Goal: Information Seeking & Learning: Learn about a topic

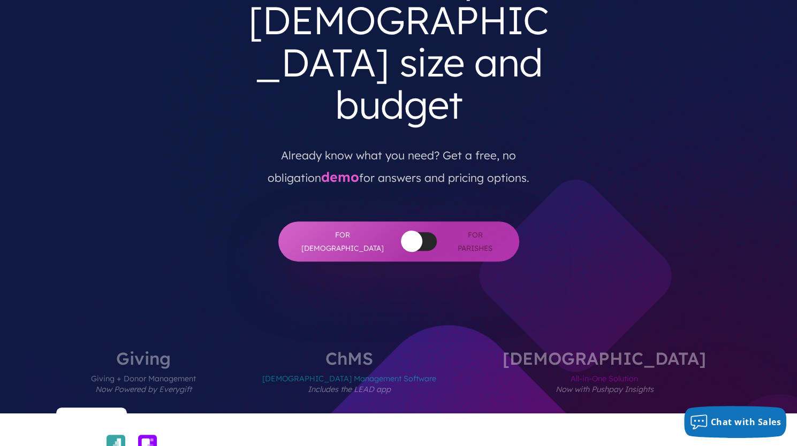
scroll to position [321, 0]
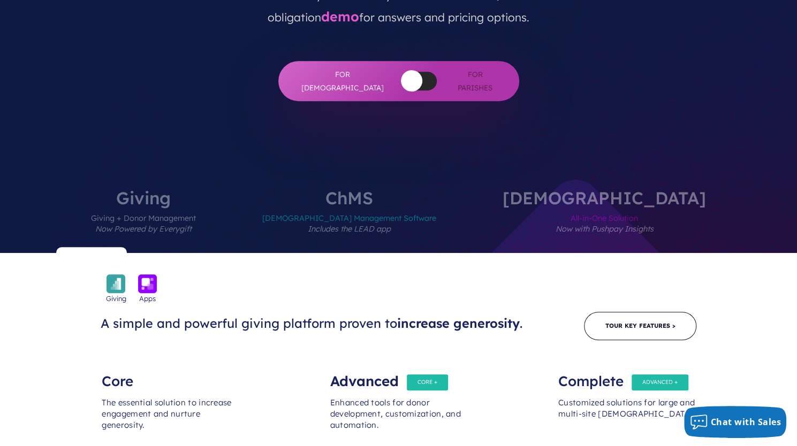
click at [396, 207] on span "[DEMOGRAPHIC_DATA] Management Software Includes the LEAD app" at bounding box center [349, 230] width 174 height 47
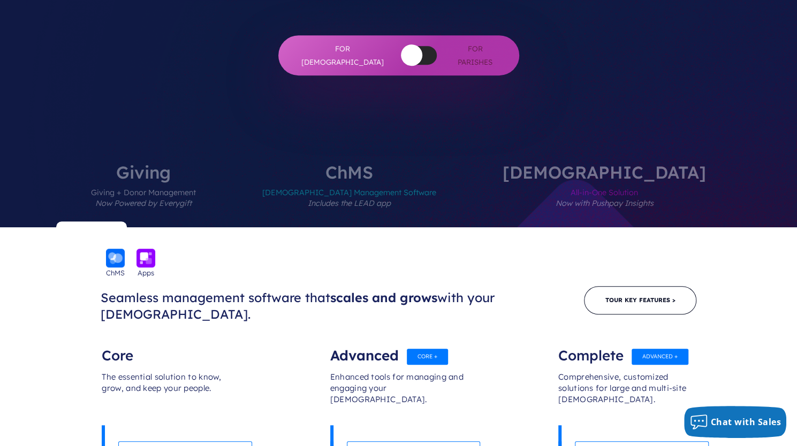
scroll to position [428, 0]
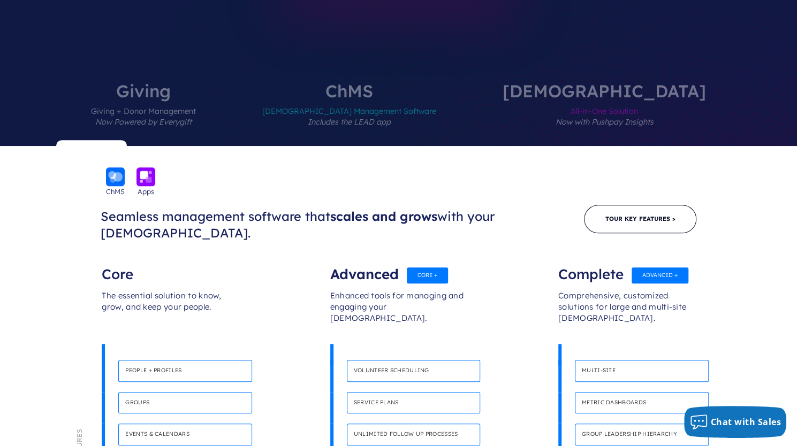
click at [380, 280] on div "Enhanced tools for managing and engaging your [DEMOGRAPHIC_DATA]." at bounding box center [398, 312] width 137 height 64
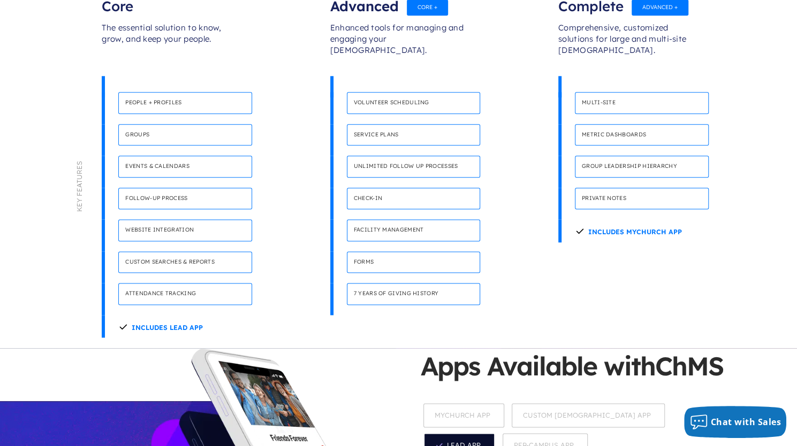
scroll to position [750, 0]
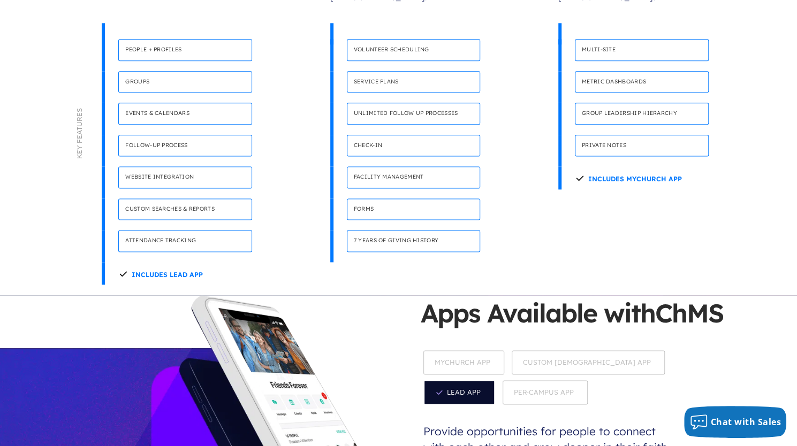
click at [480, 351] on span "MyChurch App" at bounding box center [463, 363] width 81 height 24
click at [554, 351] on span "Custom [DEMOGRAPHIC_DATA] App" at bounding box center [589, 363] width 153 height 24
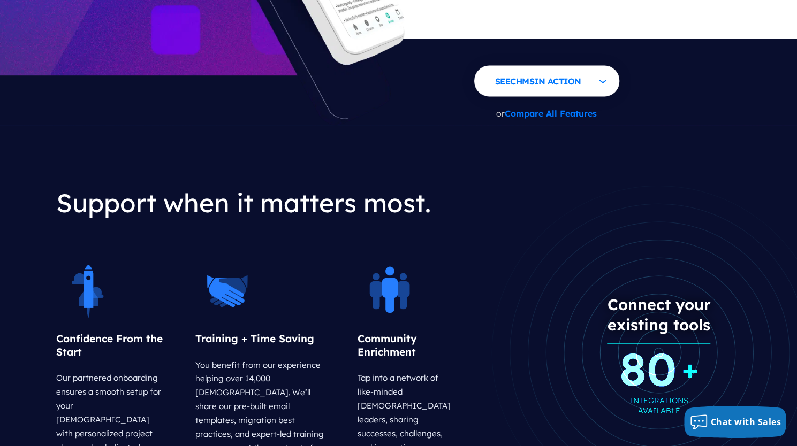
scroll to position [1285, 0]
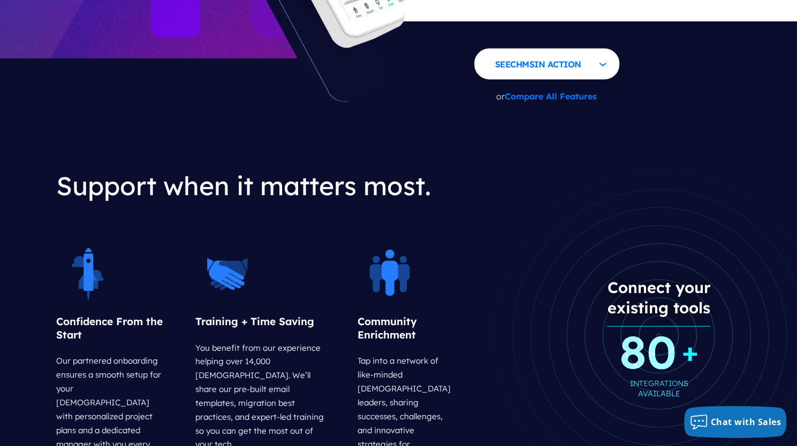
click at [670, 347] on b "80 +" at bounding box center [658, 352] width 79 height 10
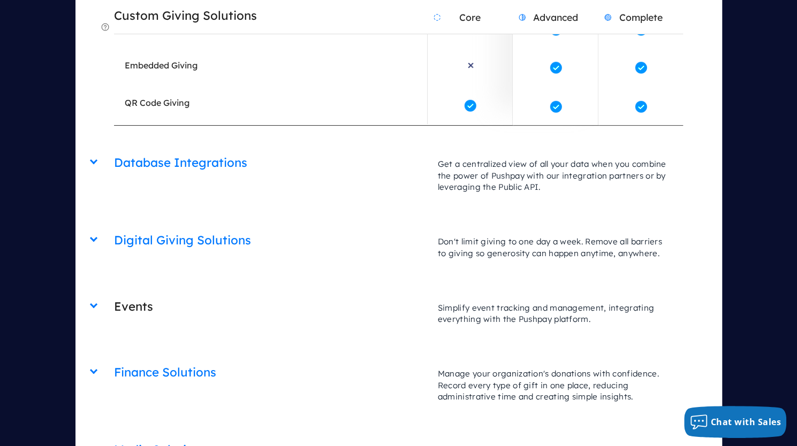
scroll to position [2516, 0]
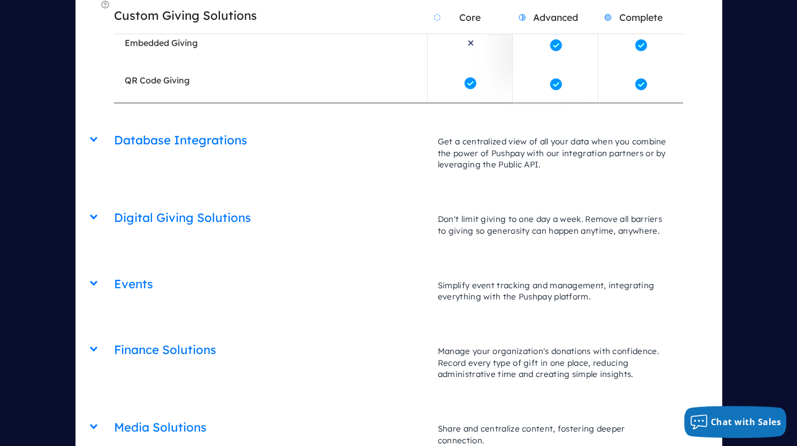
click at [114, 269] on div "Events Core Advanced Complete Simplify event tracking and management, integrati…" at bounding box center [398, 269] width 569 height 0
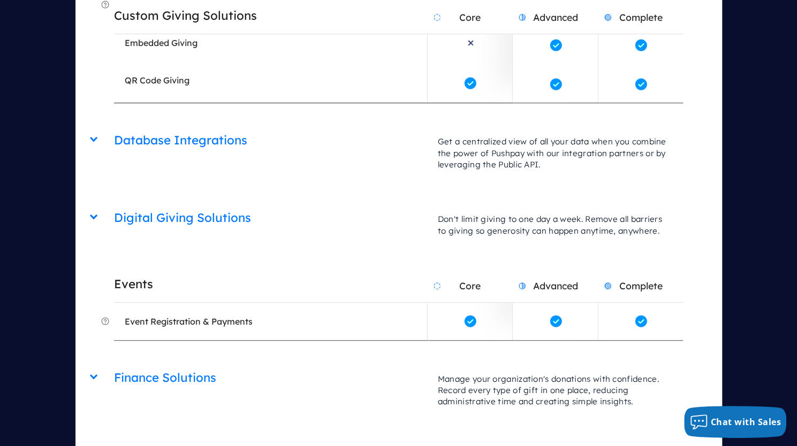
click at [114, 202] on div "Digital Giving Solutions Core Advanced Complete Don't limit giving to one day a…" at bounding box center [398, 202] width 569 height 0
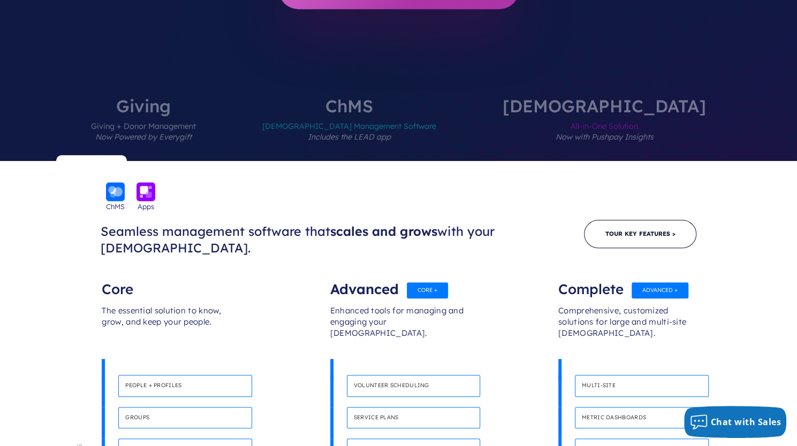
scroll to position [268, 0]
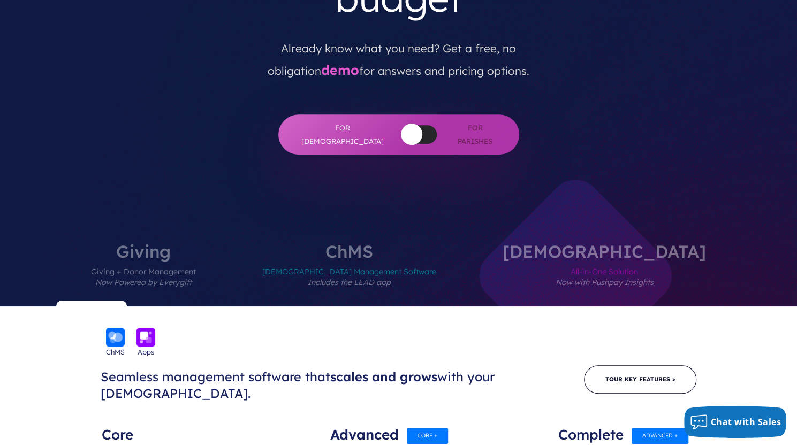
click at [407, 125] on div at bounding box center [419, 134] width 35 height 19
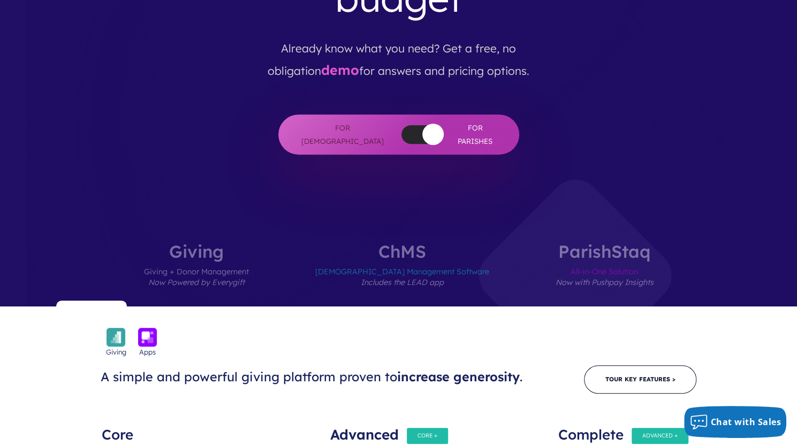
click at [402, 125] on div at bounding box center [419, 134] width 35 height 19
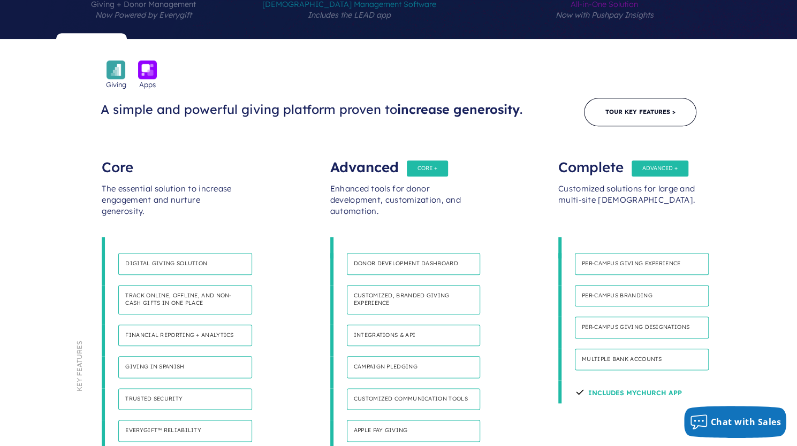
scroll to position [321, 0]
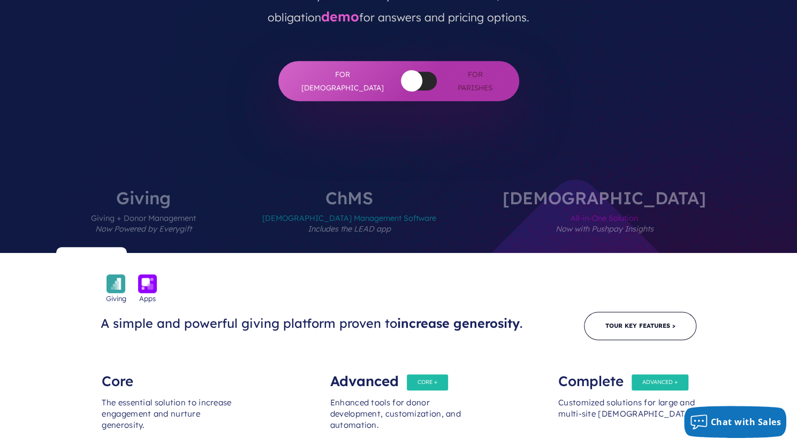
click at [417, 207] on span "[DEMOGRAPHIC_DATA] Management Software Includes the LEAD app" at bounding box center [349, 230] width 174 height 47
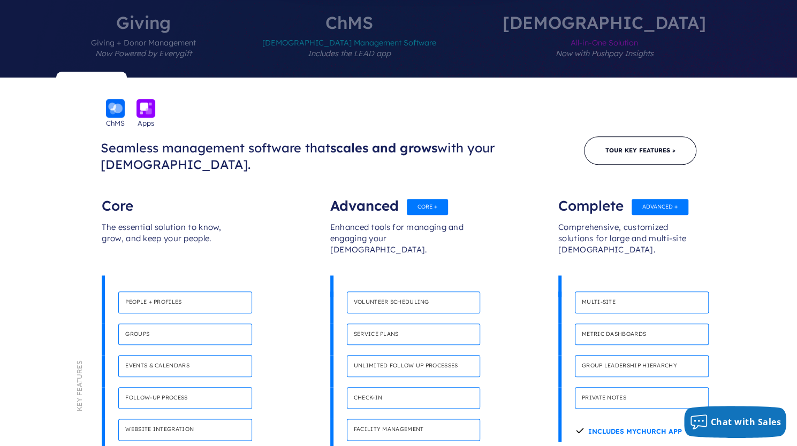
scroll to position [535, 0]
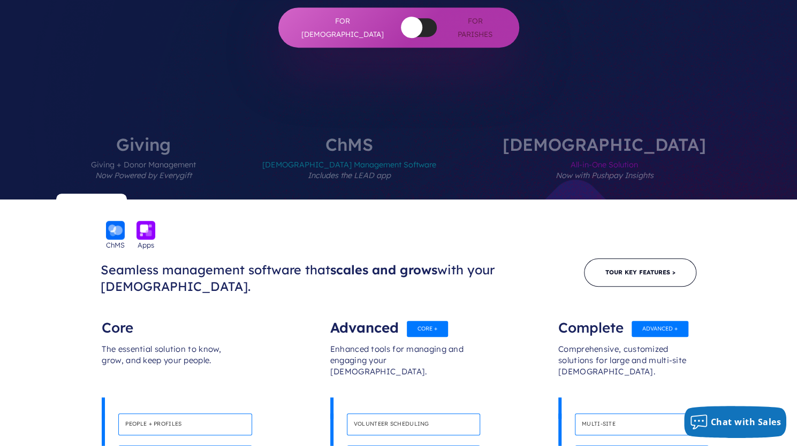
click at [228, 136] on label "Giving Giving + Donor Management Now Powered by Everygift" at bounding box center [143, 168] width 169 height 64
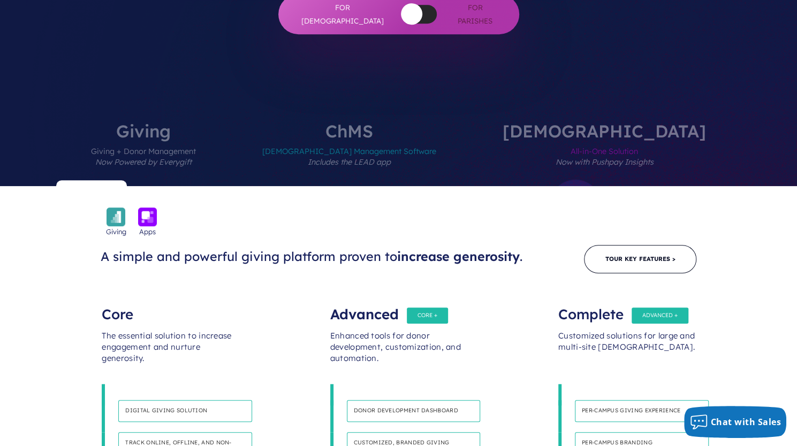
scroll to position [335, 0]
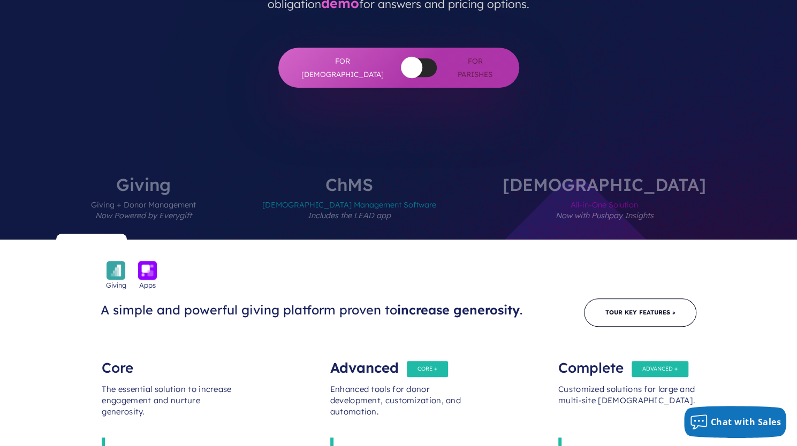
click at [366, 193] on span "[DEMOGRAPHIC_DATA] Management Software Includes the LEAD app" at bounding box center [349, 216] width 174 height 47
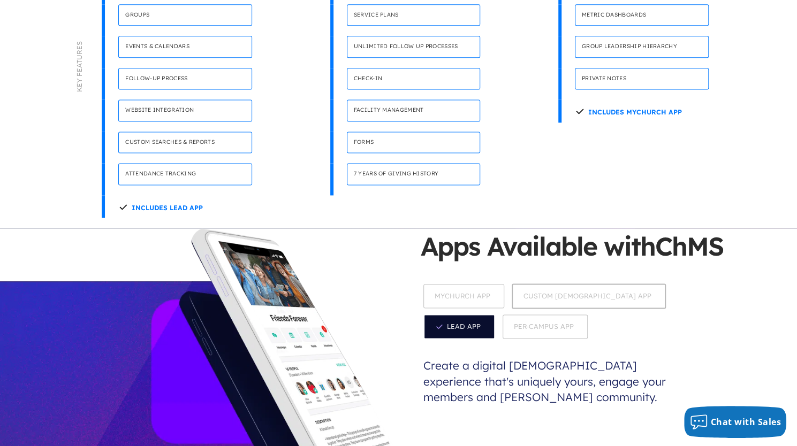
scroll to position [602, 0]
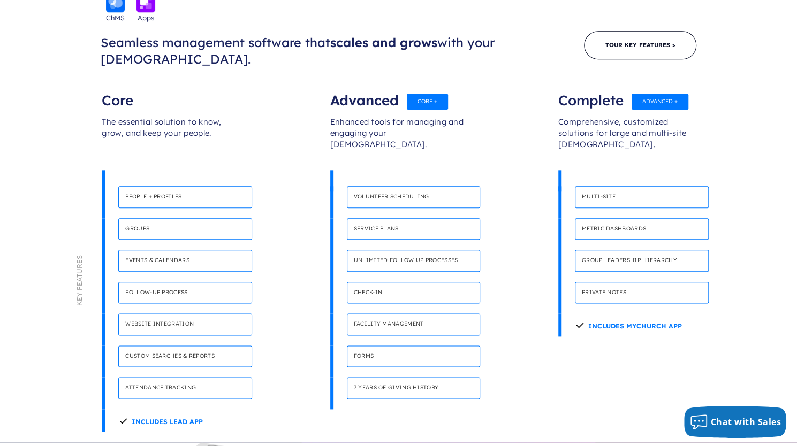
click at [398, 282] on h4 "Check-in" at bounding box center [414, 293] width 134 height 22
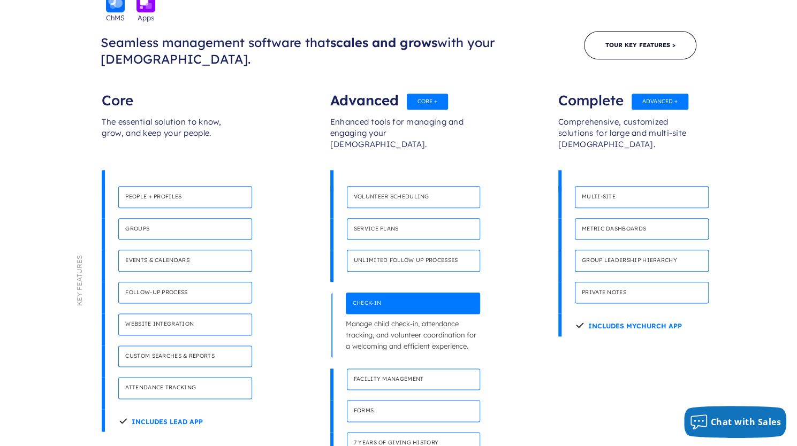
click at [410, 369] on h4 "Facility management" at bounding box center [414, 380] width 134 height 22
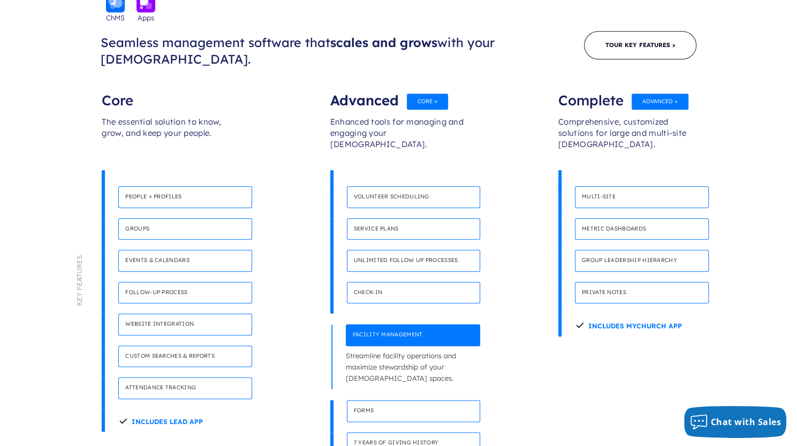
scroll to position [763, 0]
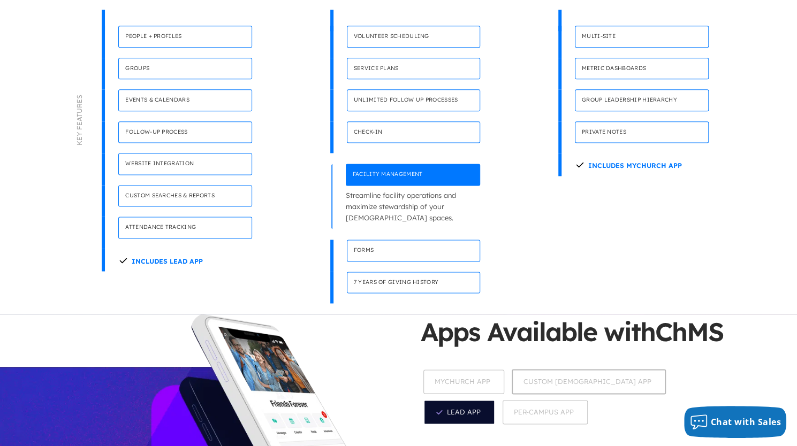
click at [414, 240] on h4 "Forms" at bounding box center [414, 251] width 134 height 22
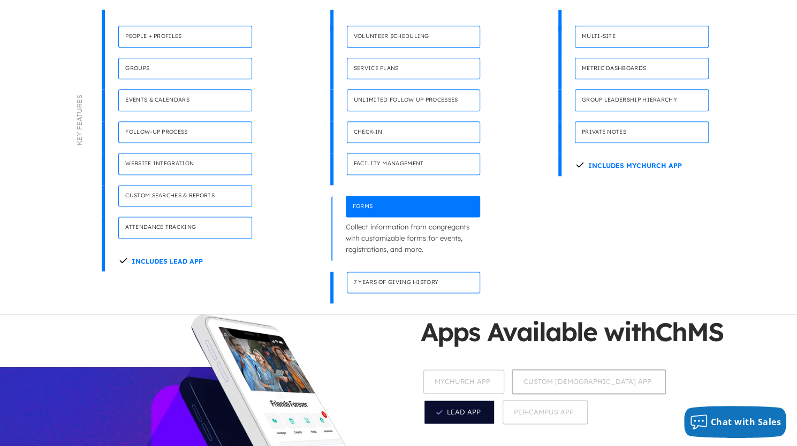
click at [411, 272] on h4 "7 years of giving history" at bounding box center [414, 283] width 134 height 22
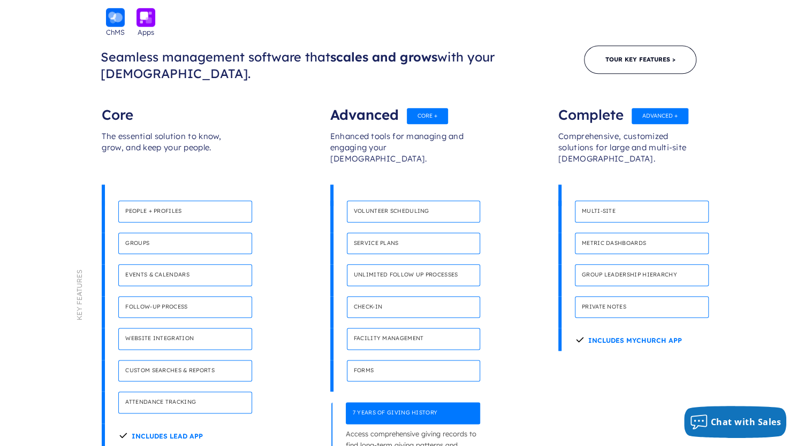
scroll to position [549, 0]
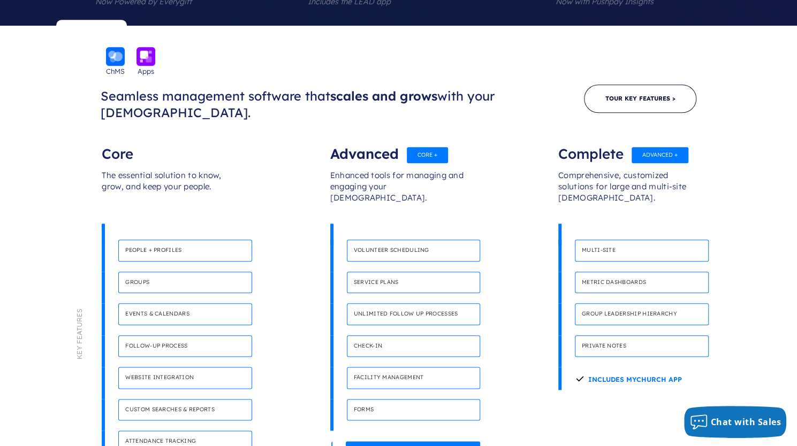
click at [452, 240] on h4 "Volunteer scheduling" at bounding box center [414, 251] width 134 height 22
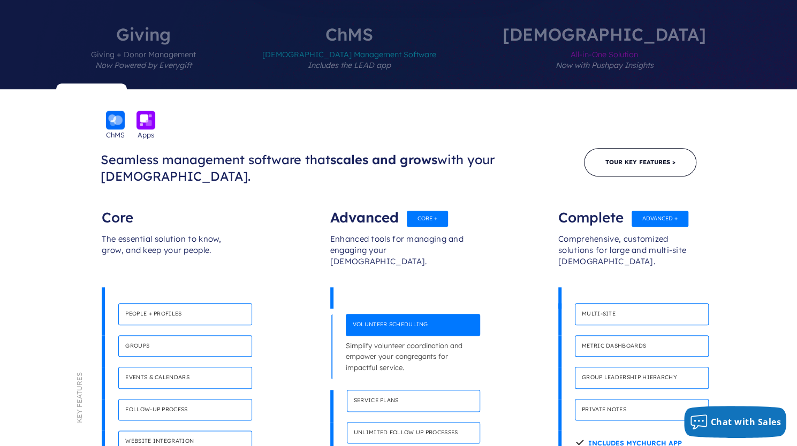
scroll to position [388, 0]
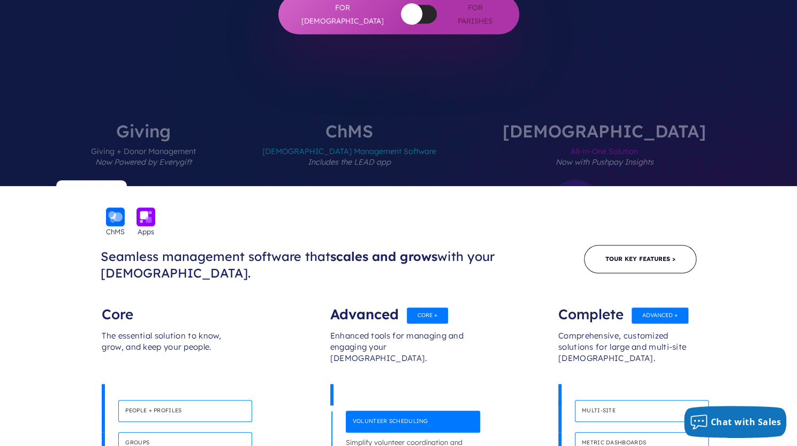
click at [573, 157] on em "Now with Pushpay Insights" at bounding box center [605, 162] width 98 height 10
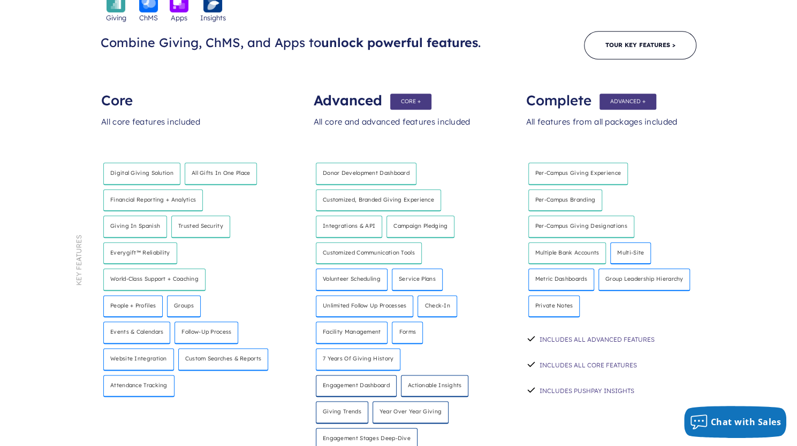
scroll to position [281, 0]
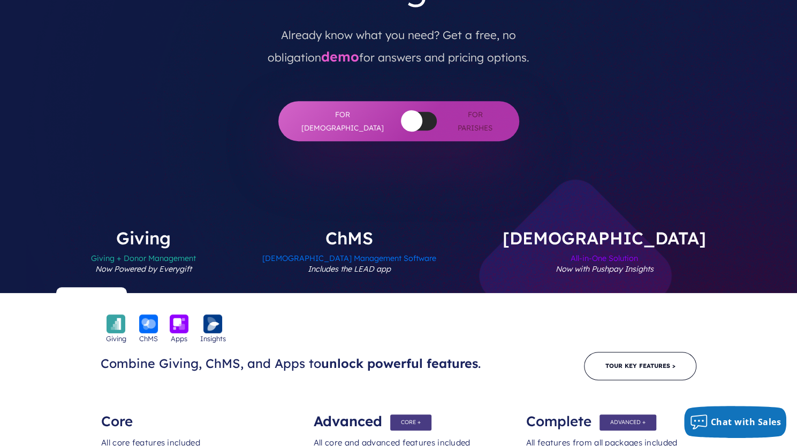
click at [421, 230] on label "[DEMOGRAPHIC_DATA] Management Software Includes the LEAD app" at bounding box center [349, 262] width 238 height 64
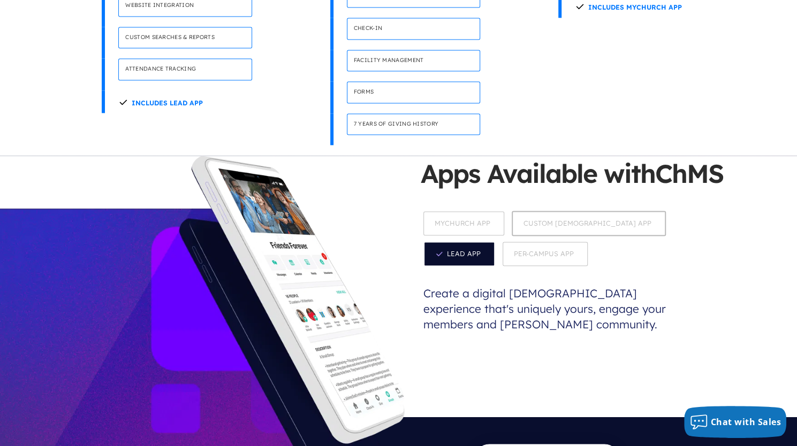
scroll to position [1084, 0]
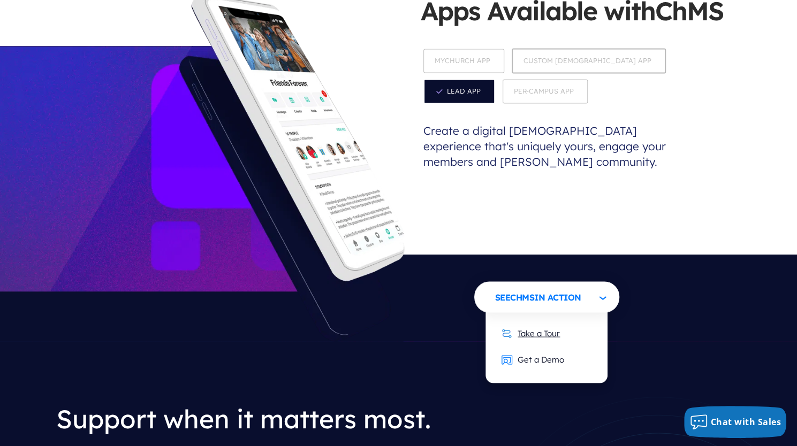
click at [528, 320] on link "Take a Tour" at bounding box center [531, 333] width 80 height 26
